Goal: Transaction & Acquisition: Purchase product/service

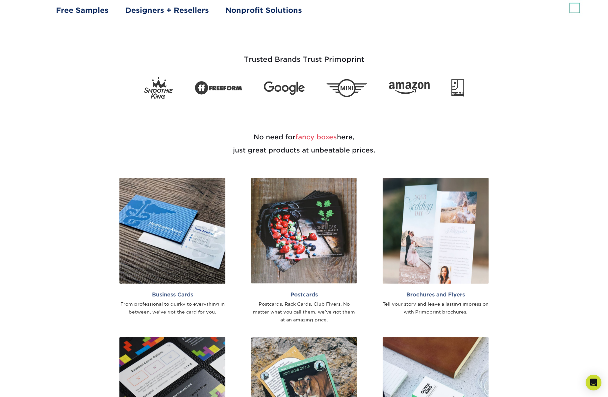
scroll to position [309, 0]
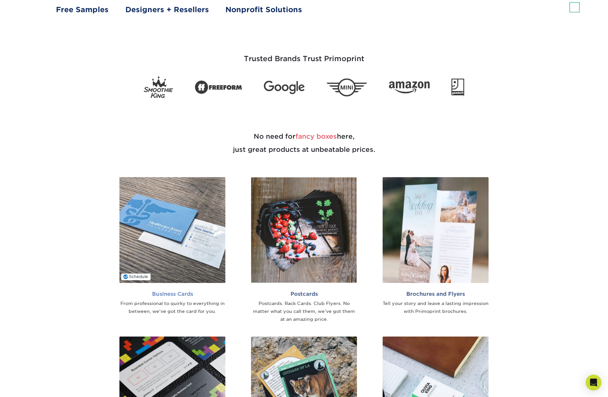
click at [188, 223] on img at bounding box center [172, 230] width 106 height 106
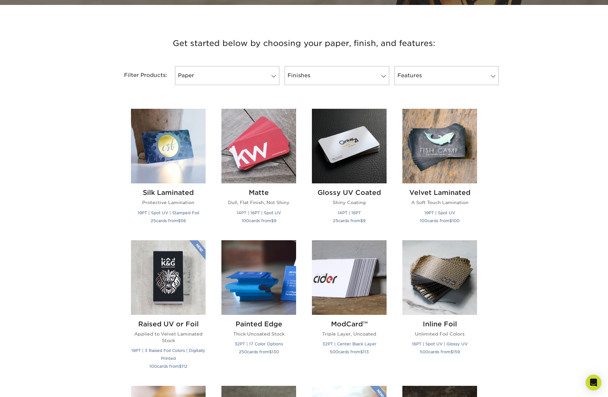
scroll to position [225, 0]
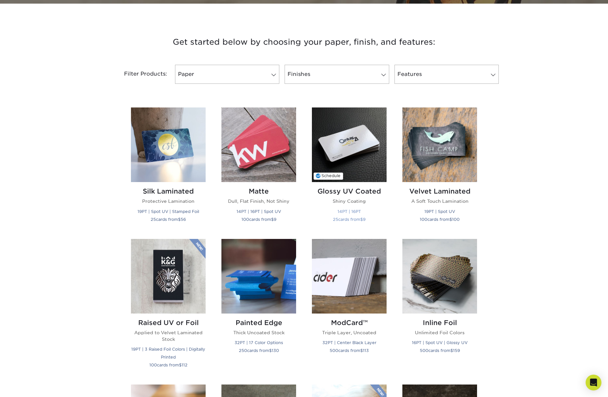
click at [362, 168] on img at bounding box center [349, 145] width 75 height 75
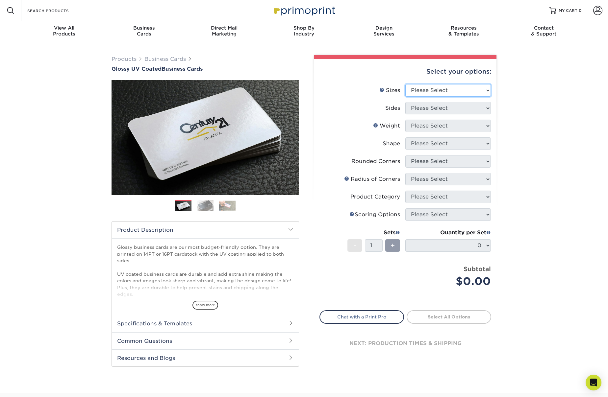
click at [487, 89] on select "Please Select 1.5" x 3.5" - Mini 1.75" x 3.5" - Mini 2" x 2" - Square 2" x 3" -…" at bounding box center [448, 90] width 86 height 12
select select "2.00x3.50"
click at [405, 84] on select "Please Select 1.5" x 3.5" - Mini 1.75" x 3.5" - Mini 2" x 2" - Square 2" x 3" -…" at bounding box center [448, 90] width 86 height 12
click at [487, 107] on select "Please Select Print Both Sides Print Front Only" at bounding box center [448, 108] width 86 height 12
select select "32d3c223-f82c-492b-b915-ba065a00862f"
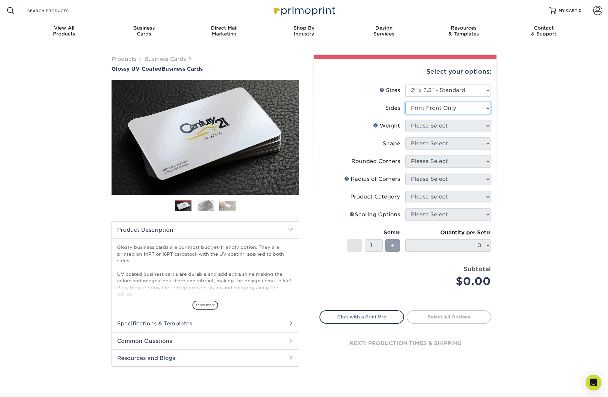
click at [405, 102] on select "Please Select Print Both Sides Print Front Only" at bounding box center [448, 108] width 86 height 12
click at [487, 125] on select "Please Select 16PT 14PT" at bounding box center [448, 126] width 86 height 12
select select "16PT"
click at [405, 120] on select "Please Select 16PT 14PT" at bounding box center [448, 126] width 86 height 12
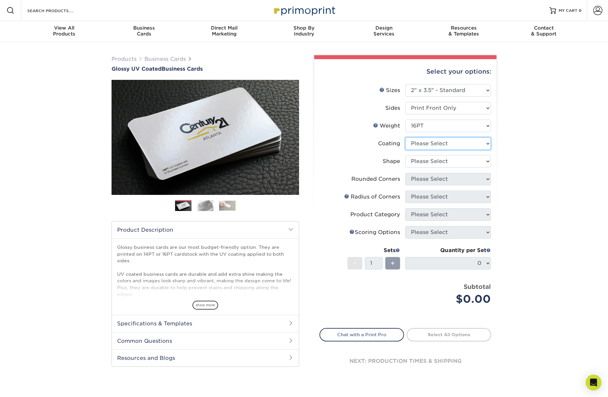
click at [488, 143] on select at bounding box center [448, 143] width 86 height 12
select select "1e8116af-acfc-44b1-83dc-8181aa338834"
click at [405, 137] on select at bounding box center [448, 143] width 86 height 12
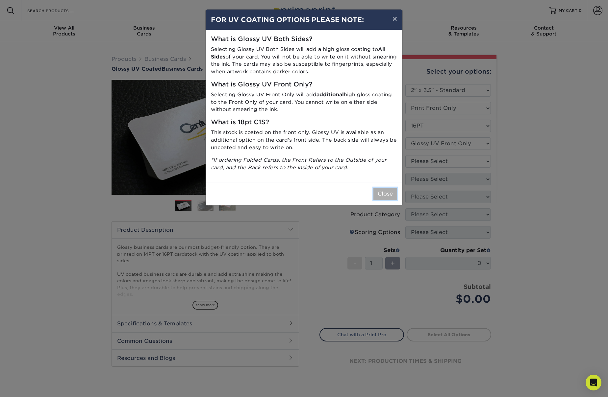
click at [380, 194] on button "Close" at bounding box center [385, 194] width 24 height 12
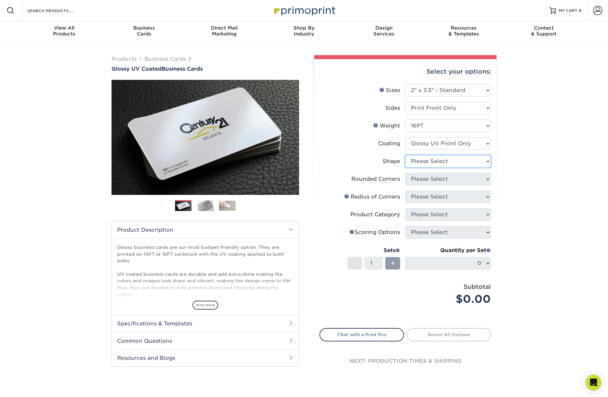
click at [487, 160] on select "Please Select Standard" at bounding box center [448, 161] width 86 height 12
select select "standard"
click at [405, 155] on select "Please Select Standard" at bounding box center [448, 161] width 86 height 12
click at [487, 178] on select "Please Select Yes - Round 2 Corners Yes - Round 4 Corners No" at bounding box center [448, 179] width 86 height 12
select select "0"
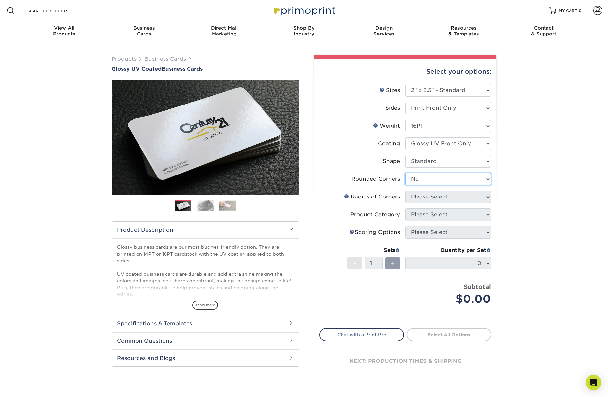
click at [405, 173] on select "Please Select Yes - Round 2 Corners Yes - Round 4 Corners No" at bounding box center [448, 179] width 86 height 12
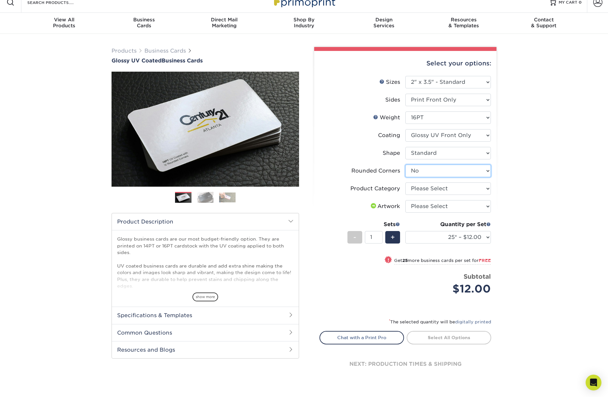
scroll to position [8, 0]
click at [487, 189] on select "Please Select Business Cards" at bounding box center [448, 189] width 86 height 12
select select "3b5148f1-0588-4f88-a218-97bcfdce65c1"
click at [405, 183] on select "Please Select Business Cards" at bounding box center [448, 189] width 86 height 12
click at [487, 206] on select "Please Select I will upload files I need a design - $100" at bounding box center [448, 207] width 86 height 12
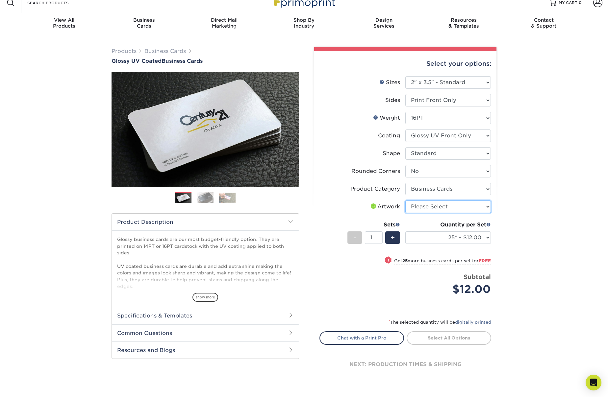
select select "upload"
click at [405, 201] on select "Please Select I will upload files I need a design - $100" at bounding box center [448, 207] width 86 height 12
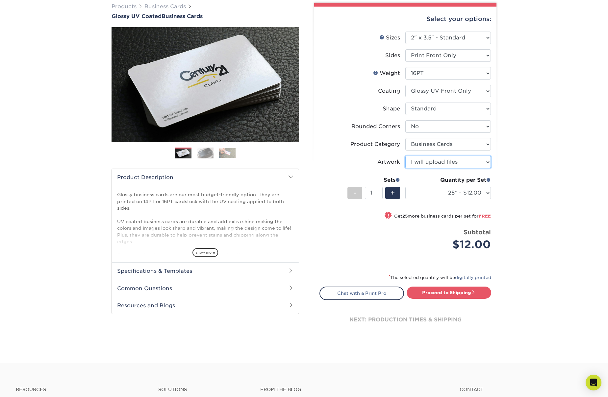
scroll to position [53, 0]
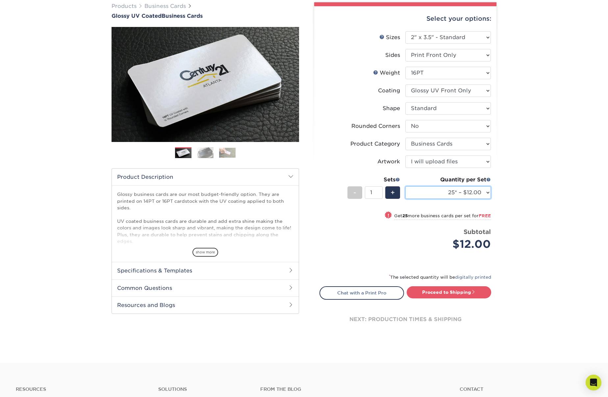
click at [488, 192] on select "25* – $12.00 50* – $12.00 100* – $12.00 250* – $21.00 500 – $42.00 1000 – $53.0…" at bounding box center [448, 192] width 86 height 12
select select "1000 – $53.00"
click at [405, 186] on select "25* – $12.00 50* – $12.00 100* – $12.00 250* – $21.00 500 – $42.00 1000 – $53.0…" at bounding box center [448, 192] width 86 height 12
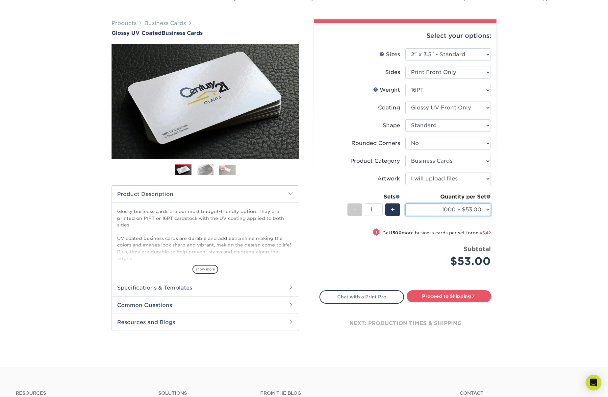
scroll to position [0, 0]
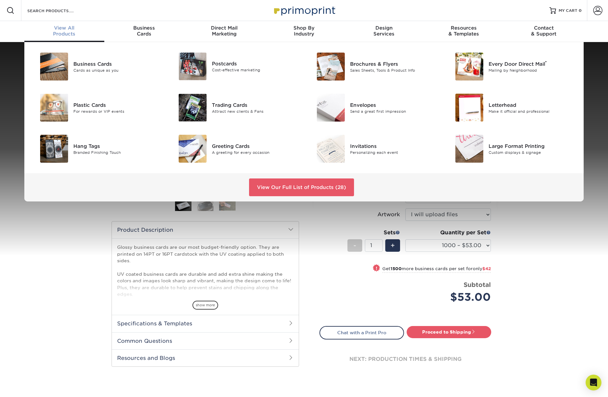
click at [70, 32] on div "View All Products" at bounding box center [64, 31] width 80 height 12
click at [296, 186] on link "View Our Full List of Products (28)" at bounding box center [301, 188] width 105 height 18
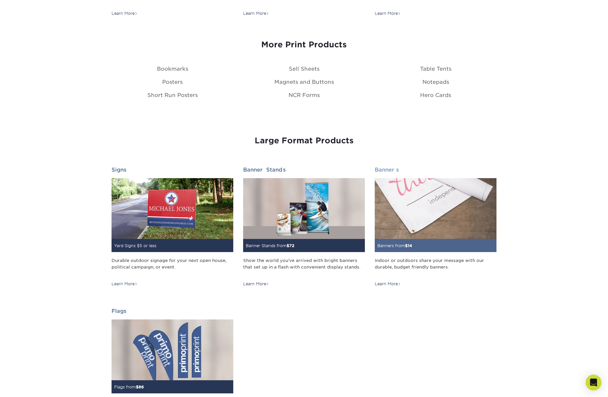
scroll to position [791, 0]
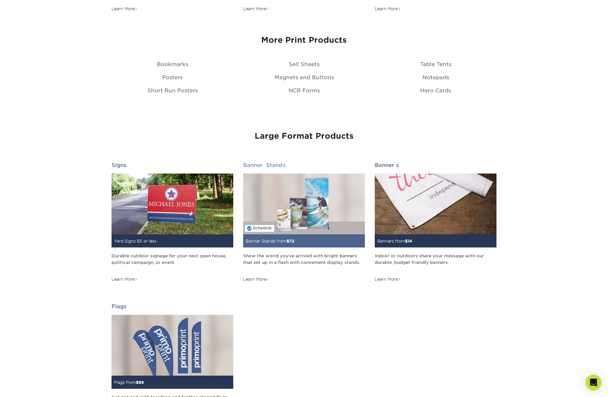
click at [302, 216] on img at bounding box center [304, 204] width 122 height 61
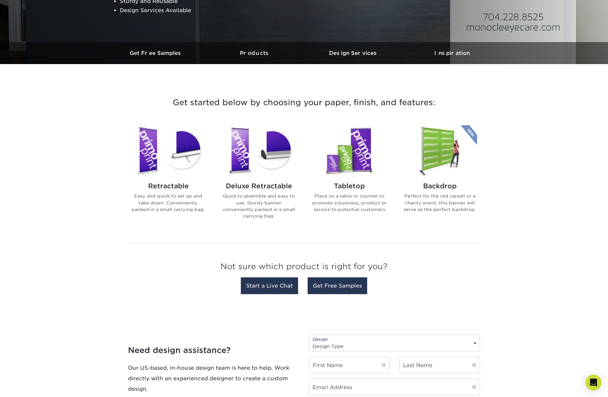
scroll to position [165, 0]
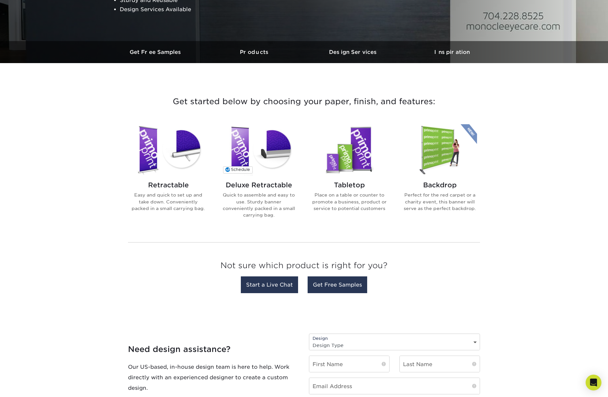
click at [255, 158] on img at bounding box center [258, 150] width 75 height 52
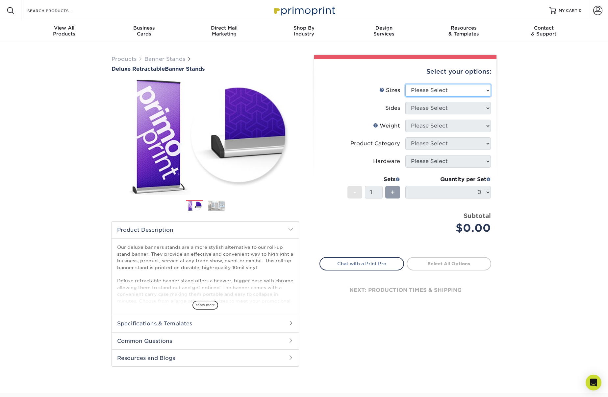
click at [488, 90] on select "Please Select 33" x 80"" at bounding box center [448, 90] width 86 height 12
select select "33.00x80.00"
click at [405, 84] on select "Please Select 33" x 80"" at bounding box center [448, 90] width 86 height 12
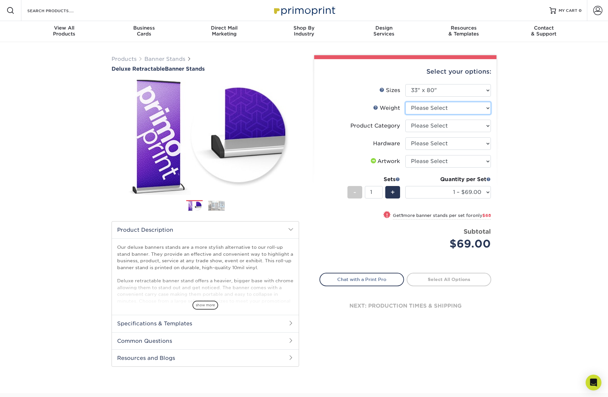
click at [487, 107] on select "Please Select 10MIL" at bounding box center [448, 108] width 86 height 12
select select "10MIL"
click at [405, 102] on select "Please Select 10MIL" at bounding box center [448, 108] width 86 height 12
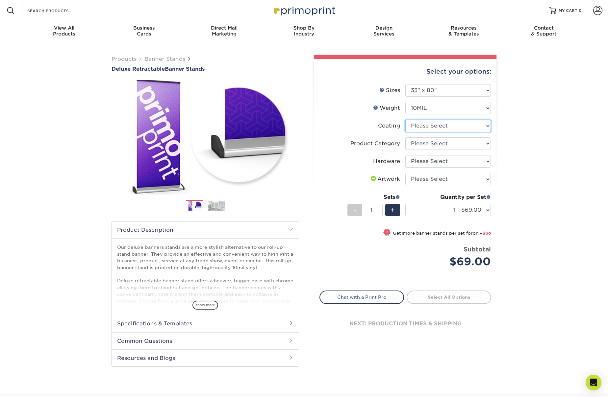
click at [487, 124] on select at bounding box center [448, 126] width 86 height 12
select select "3e7618de-abca-4bda-9f97-8b9129e913d8"
click at [405, 120] on select at bounding box center [448, 126] width 86 height 12
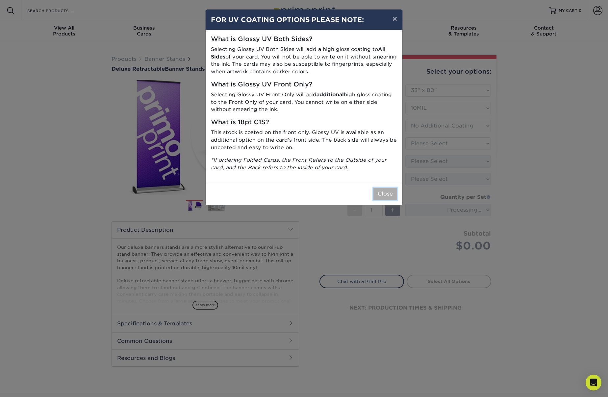
click at [382, 191] on button "Close" at bounding box center [385, 194] width 24 height 12
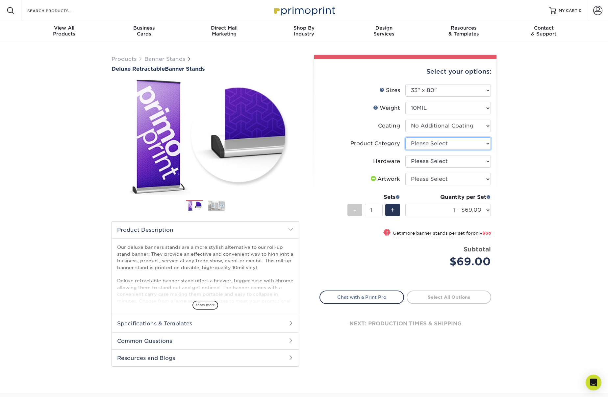
click at [487, 142] on select "Please Select Deluxe Retractable Banner Stand" at bounding box center [448, 143] width 86 height 12
select select "deb82e1f-94dd-4fc2-adc3-95272b6b1220"
click at [405, 137] on select "Please Select Deluxe Retractable Banner Stand" at bounding box center [448, 143] width 86 height 12
click at [486, 160] on select "Please Select Single-Sided Deluxe Retractable Banner Stand" at bounding box center [448, 161] width 86 height 12
select select "8f8ed3c6-8570-4dec-a260-1d9d29af8a30"
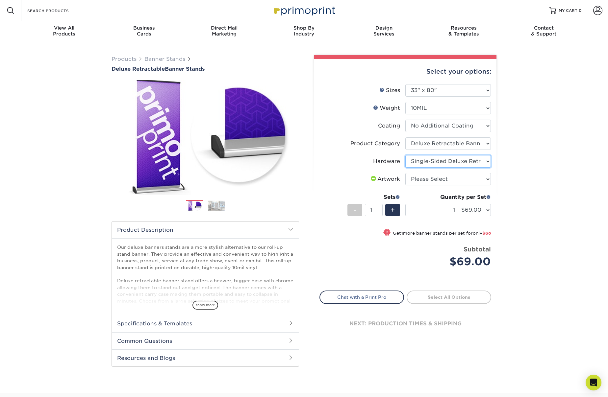
click at [405, 155] on select "Please Select Single-Sided Deluxe Retractable Banner Stand" at bounding box center [448, 161] width 86 height 12
click at [488, 179] on select "Please Select I will upload files I need a design - $50" at bounding box center [448, 179] width 86 height 12
select select "upload"
click at [405, 173] on select "Please Select I will upload files I need a design - $50" at bounding box center [448, 179] width 86 height 12
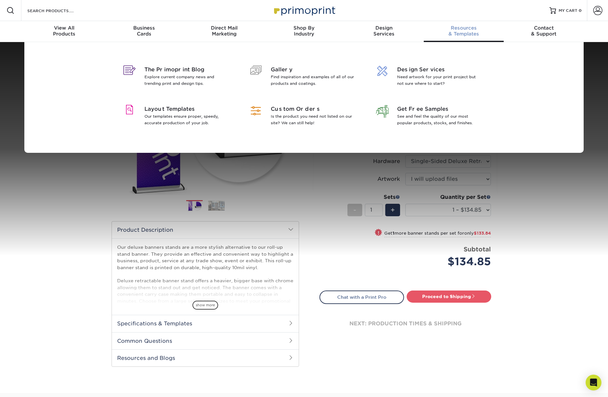
click at [459, 30] on span "Resources" at bounding box center [464, 28] width 80 height 6
click at [163, 111] on span "Layout Templates" at bounding box center [186, 109] width 85 height 8
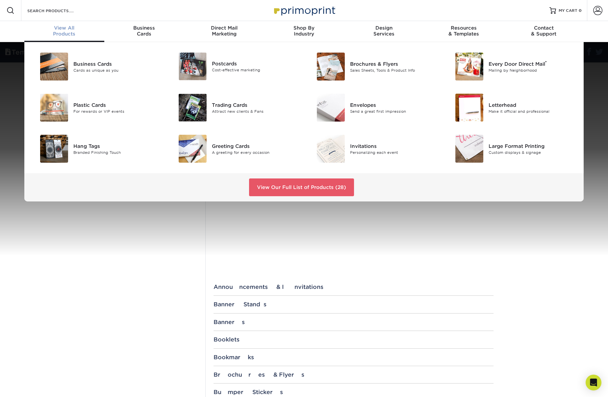
click at [69, 31] on div "View All Products" at bounding box center [64, 31] width 80 height 12
click at [277, 188] on link "View Our Full List of Products (28)" at bounding box center [301, 188] width 105 height 18
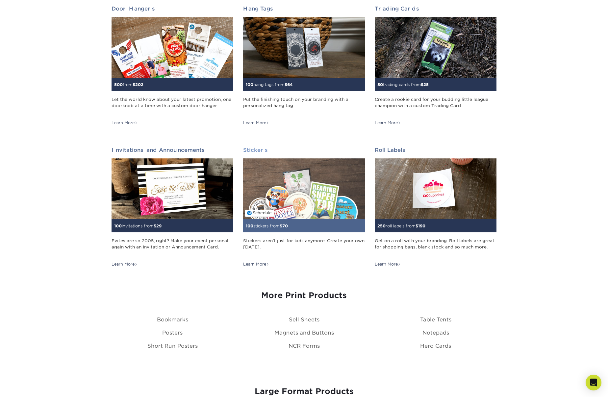
scroll to position [535, 0]
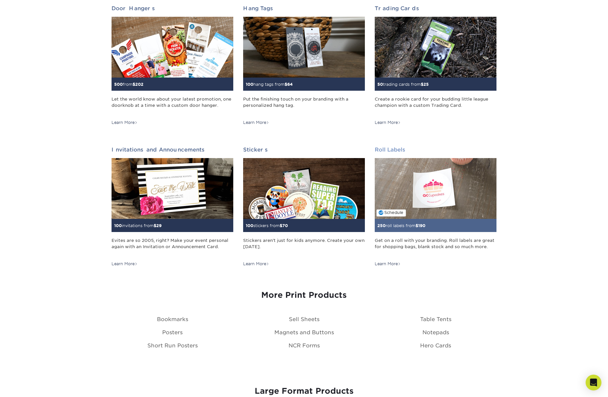
click at [448, 215] on img at bounding box center [436, 188] width 122 height 61
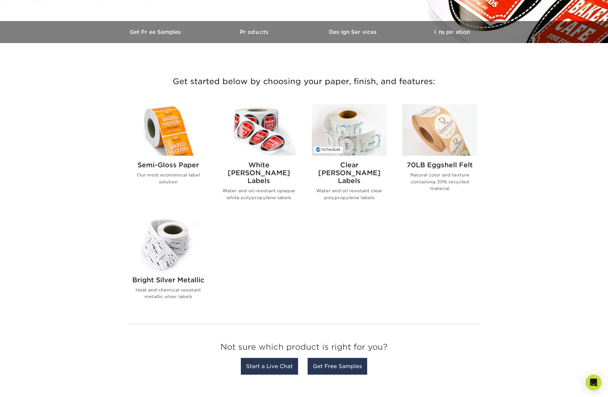
scroll to position [188, 0]
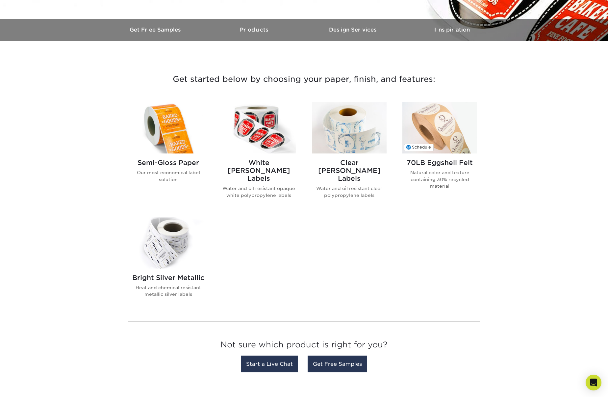
click at [450, 148] on img at bounding box center [439, 128] width 75 height 52
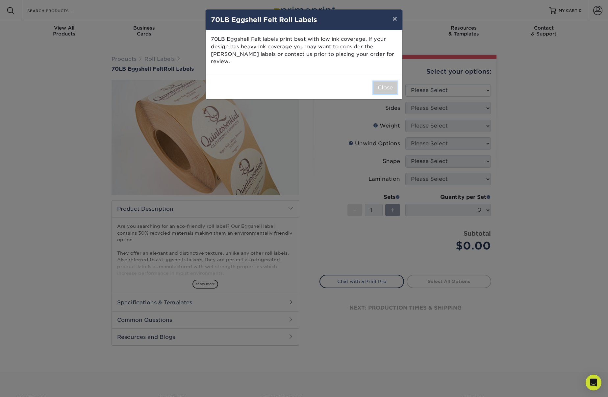
click at [384, 82] on button "Close" at bounding box center [385, 88] width 24 height 12
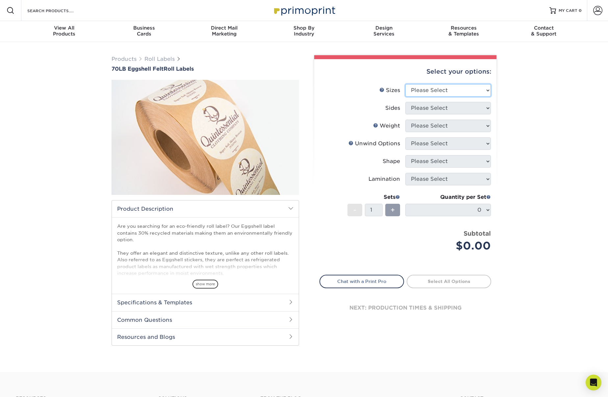
click at [487, 89] on select "Please Select 1" x 1" 1" x 2" 1" x 2.5" 1" x 3" 1.5" x 1.5" 1.5" x 2.5" 1.5" x …" at bounding box center [448, 90] width 86 height 12
select select "1.00x1.00"
click at [405, 84] on select "Please Select 1" x 1" 1" x 2" 1" x 2.5" 1" x 3" 1.5" x 1.5" 1.5" x 2.5" 1.5" x …" at bounding box center [448, 90] width 86 height 12
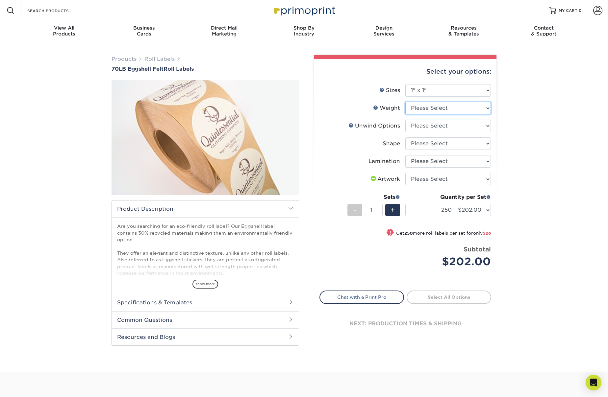
click at [488, 108] on select "Please Select EF" at bounding box center [448, 108] width 86 height 12
select select "EF"
click at [405, 102] on select "Please Select EF" at bounding box center [448, 108] width 86 height 12
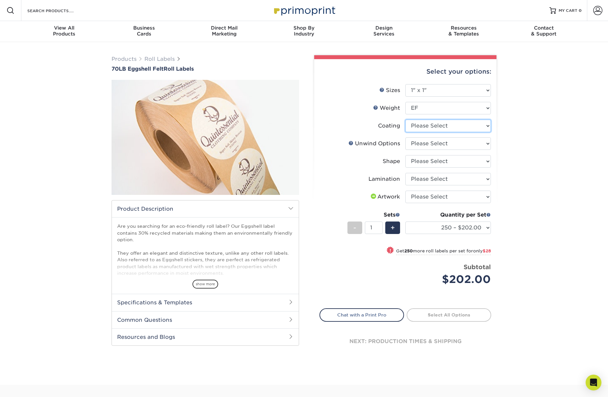
click at [488, 125] on select at bounding box center [448, 126] width 86 height 12
select select "3e7618de-abca-4bda-9f97-8b9129e913d8"
click at [405, 120] on select at bounding box center [448, 126] width 86 height 12
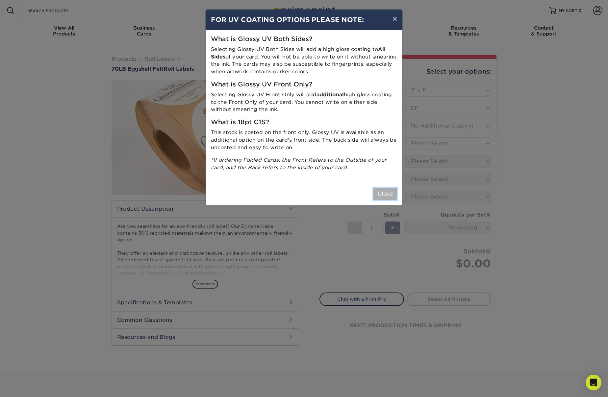
click at [387, 193] on button "Close" at bounding box center [385, 194] width 24 height 12
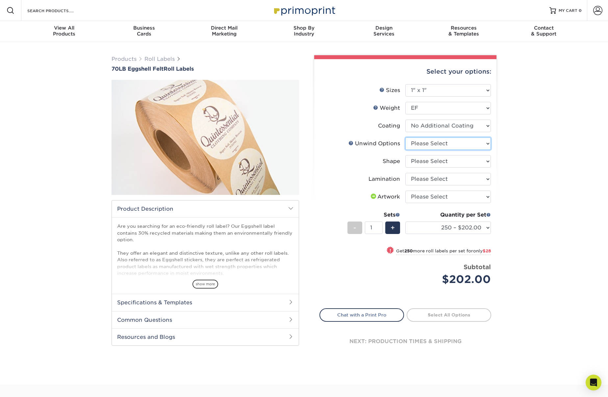
click at [488, 143] on select "Please Select Not Important Off Top (Direction #1) Off Bottom (Direction #2) Of…" at bounding box center [448, 143] width 86 height 12
select select "d16c2772-aac7-41d6-a124-047cd7375882"
click at [405, 137] on select "Please Select Not Important Off Top (Direction #1) Off Bottom (Direction #2) Of…" at bounding box center [448, 143] width 86 height 12
click at [487, 162] on select "Please Select Circle Square Custom" at bounding box center [448, 161] width 86 height 12
select select "6a4bfab9-463a-4bf8-bd79-c91922877206"
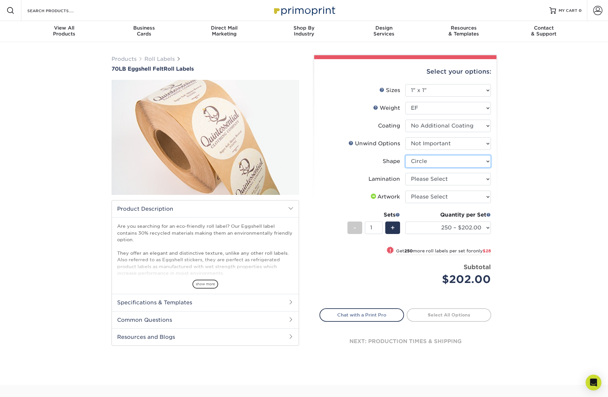
click at [405, 155] on select "Please Select Circle Square Custom" at bounding box center [448, 161] width 86 height 12
click at [487, 178] on select "Please Select No Lamination" at bounding box center [448, 179] width 86 height 12
select select "eff8cfea-abf7-4cab-a64a-391be13b3076"
click at [405, 173] on select "Please Select No Lamination" at bounding box center [448, 179] width 86 height 12
click at [487, 196] on select "Please Select I will upload files I need a design - $50" at bounding box center [448, 197] width 86 height 12
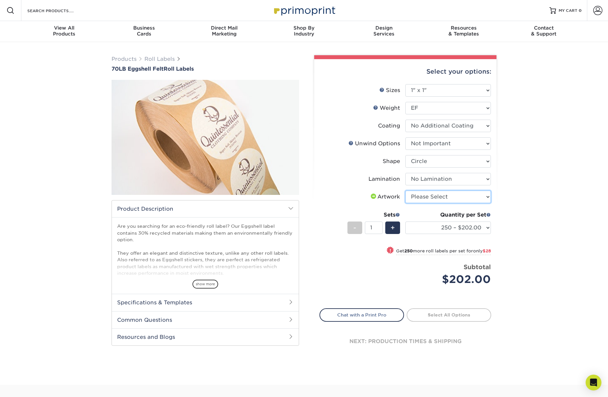
select select "upload"
click at [405, 191] on select "Please Select I will upload files I need a design - $50" at bounding box center [448, 197] width 86 height 12
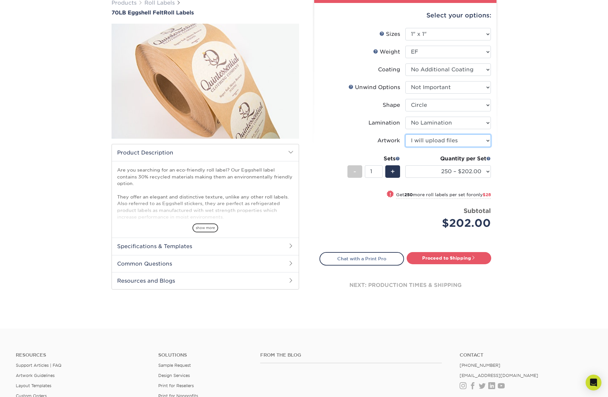
scroll to position [57, 0]
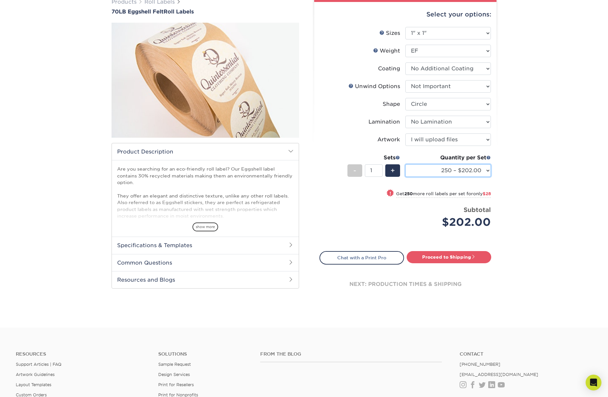
click at [486, 170] on select "250 – $202.00 500 – $230.00 1000 – $265.00 2500 – $321.00 5000 – $387.00 10000 …" at bounding box center [448, 170] width 86 height 12
select select "5000 – $387.00"
click at [405, 164] on select "250 – $202.00 500 – $230.00 1000 – $265.00 2500 – $321.00 5000 – $387.00 10000 …" at bounding box center [448, 170] width 86 height 12
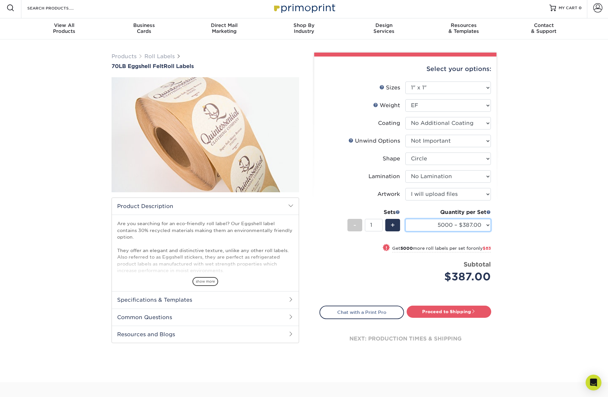
scroll to position [0, 0]
